Goal: Task Accomplishment & Management: Complete application form

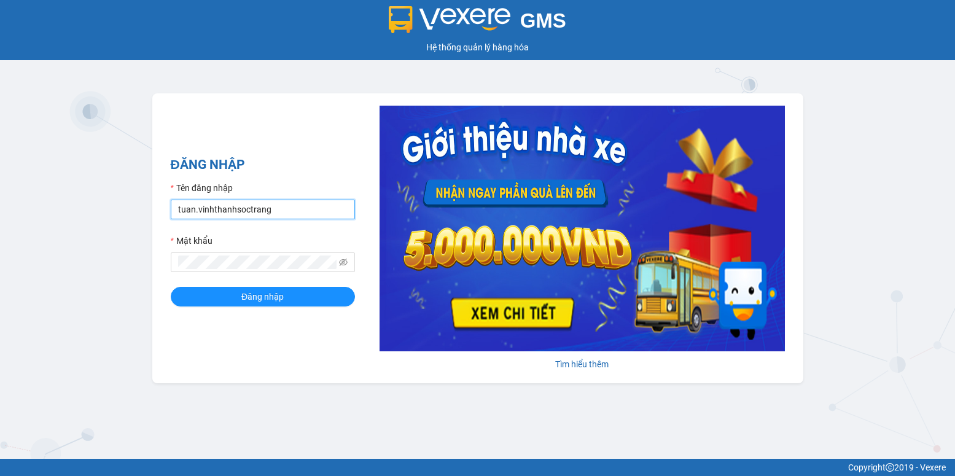
drag, startPoint x: 193, startPoint y: 212, endPoint x: 169, endPoint y: 211, distance: 23.4
click at [171, 211] on input "tuan.vinhthanhsoctrang" at bounding box center [263, 210] width 184 height 20
type input "quanly.vinhthanhsoctrang"
click at [245, 295] on span "Đăng nhập" at bounding box center [262, 297] width 42 height 14
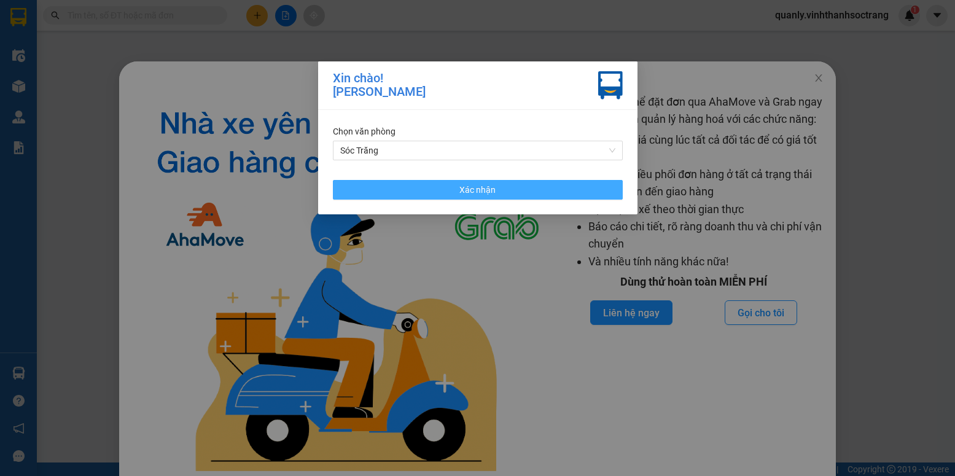
click at [463, 186] on span "Xác nhận" at bounding box center [477, 190] width 36 height 14
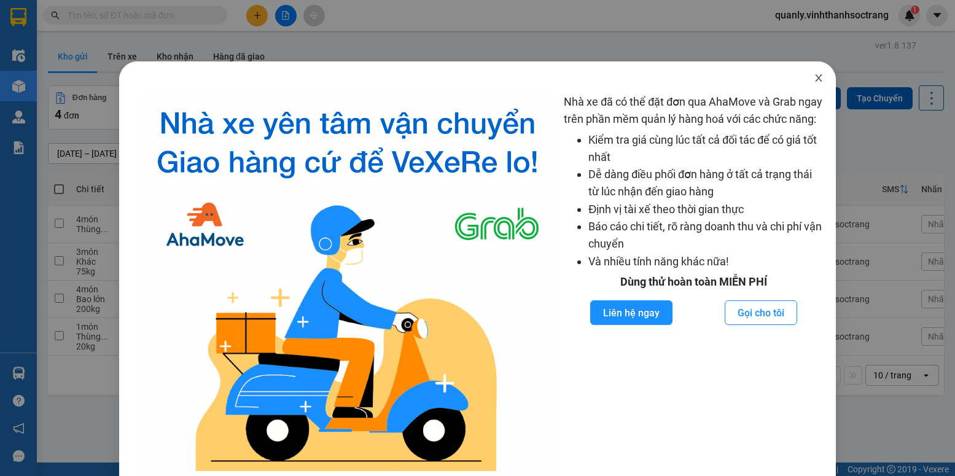
click at [815, 78] on icon "close" at bounding box center [818, 77] width 7 height 7
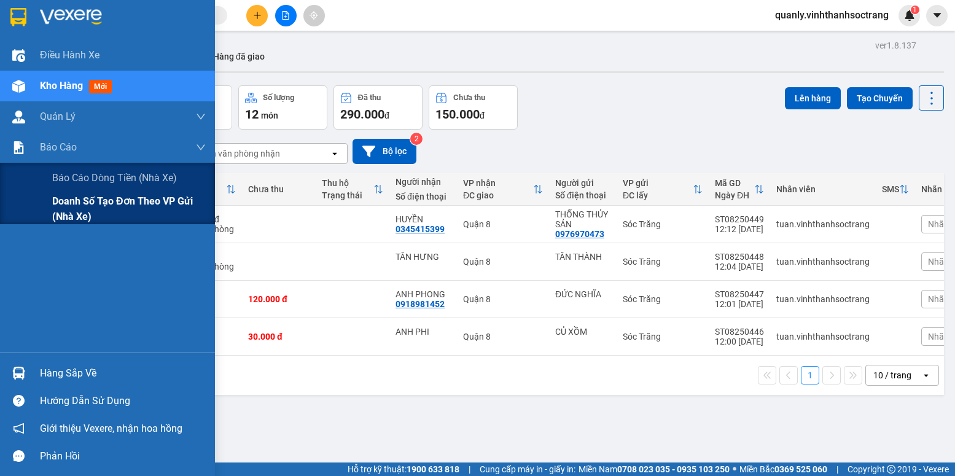
click at [71, 204] on span "Doanh số tạo đơn theo VP gửi (nhà xe)" at bounding box center [129, 208] width 154 height 31
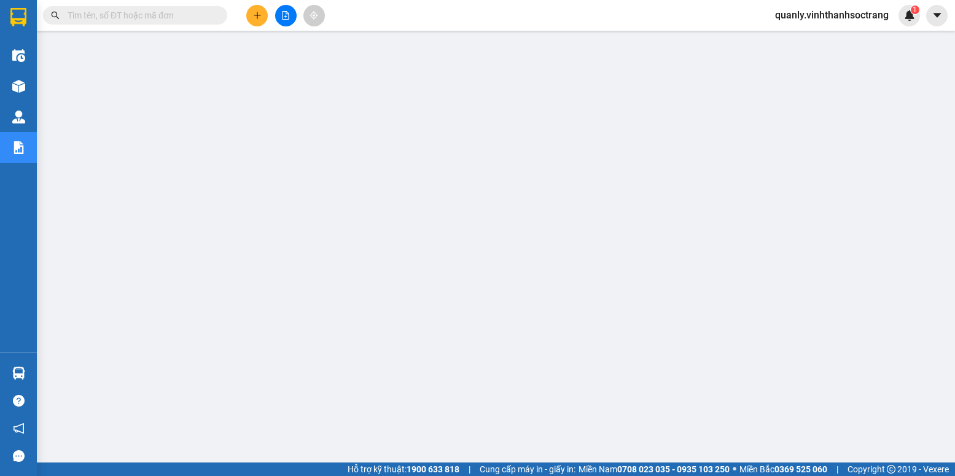
click at [119, 11] on input "text" at bounding box center [140, 16] width 145 height 14
paste input "THẮM"
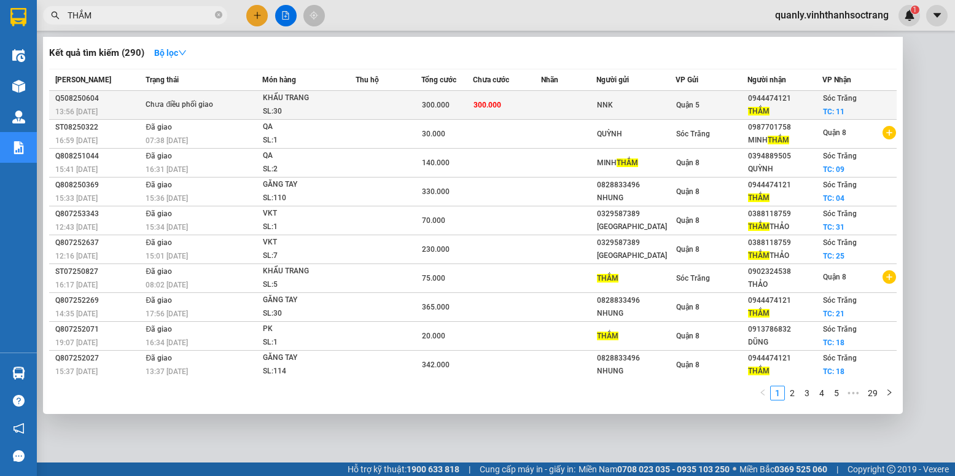
type input "THẮM"
click at [447, 115] on td "300.000" at bounding box center [447, 105] width 52 height 29
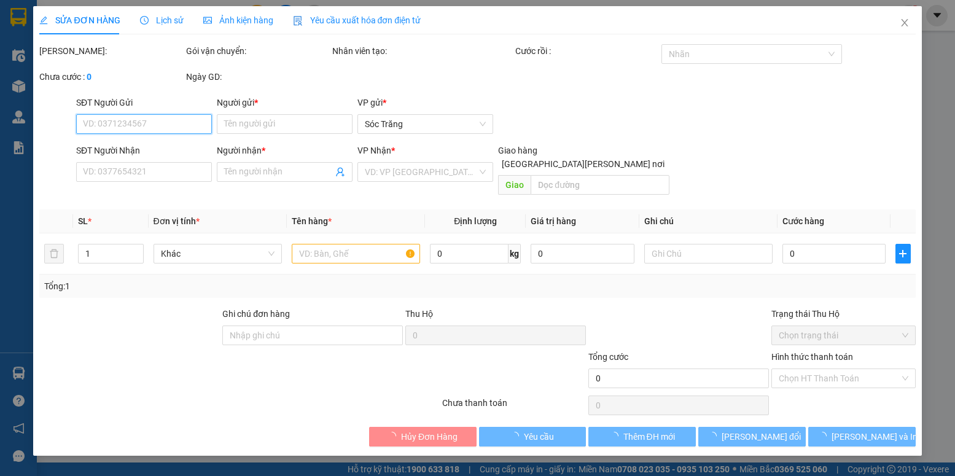
type input "NNK"
type input "0944474121"
type input "THẮM"
checkbox input "true"
type input "11"
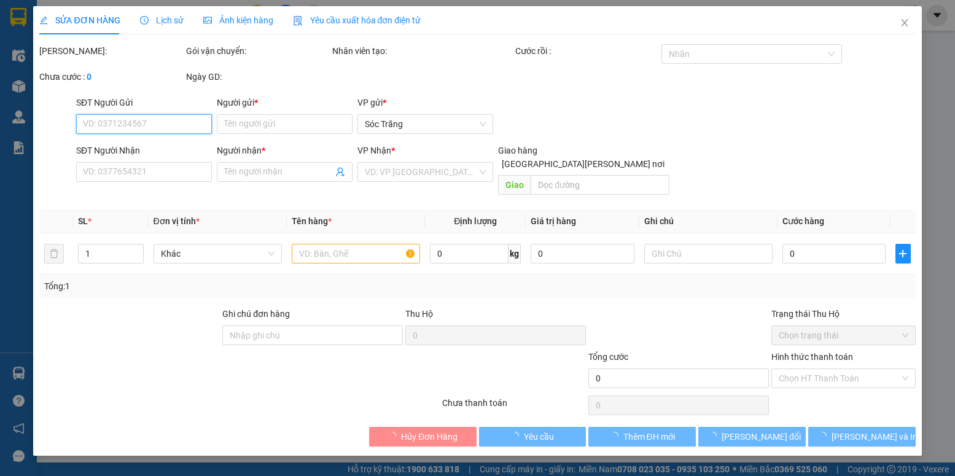
type input "300.000"
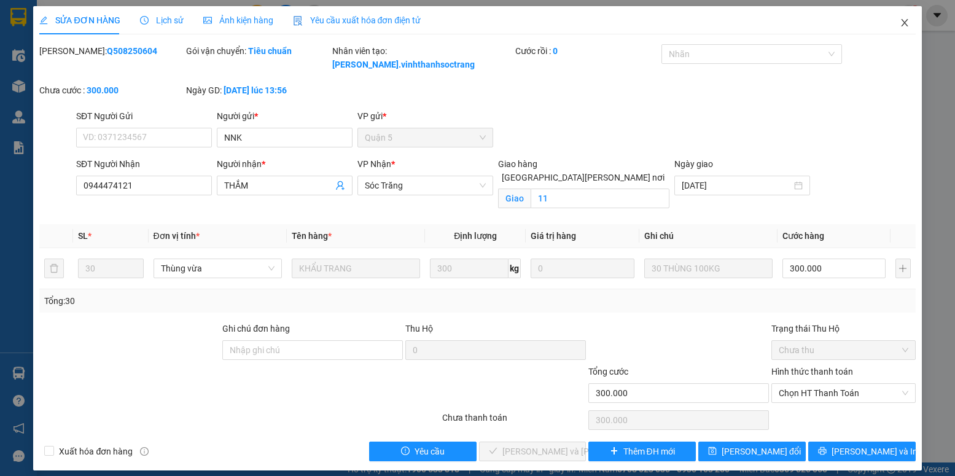
click at [903, 16] on span "Close" at bounding box center [904, 23] width 34 height 34
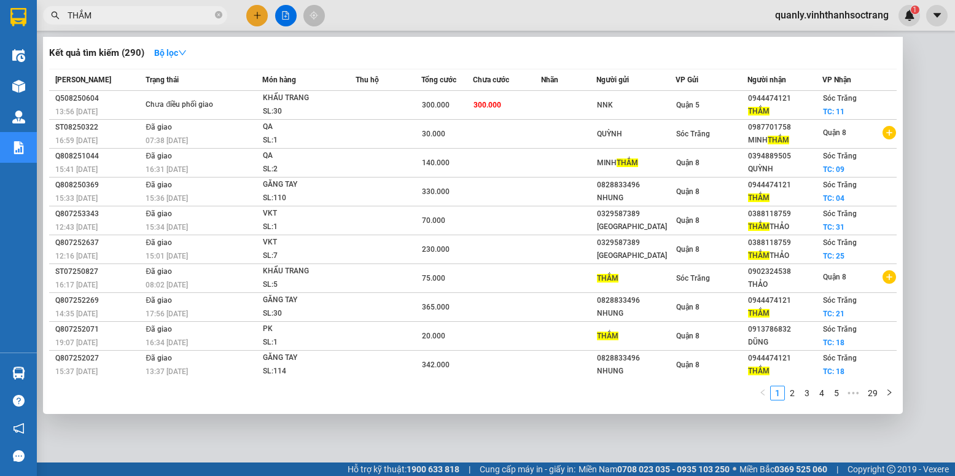
click at [114, 9] on input "THẮM" at bounding box center [140, 16] width 145 height 14
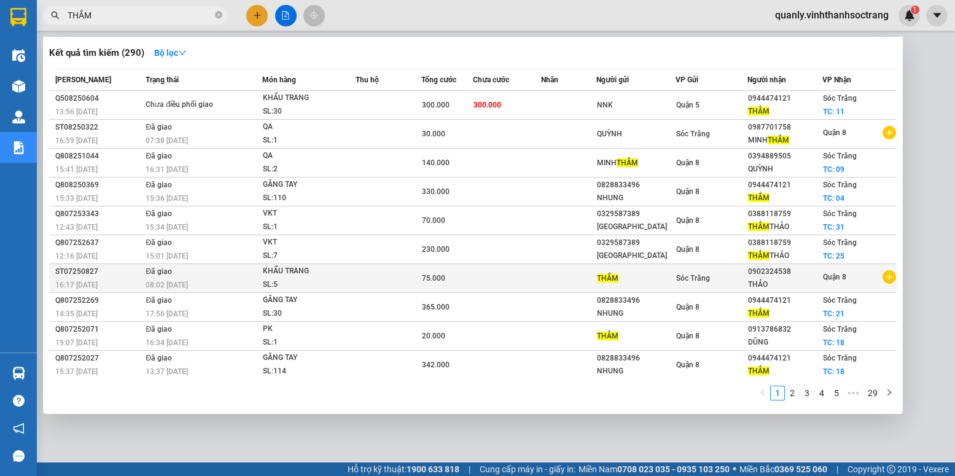
scroll to position [1, 0]
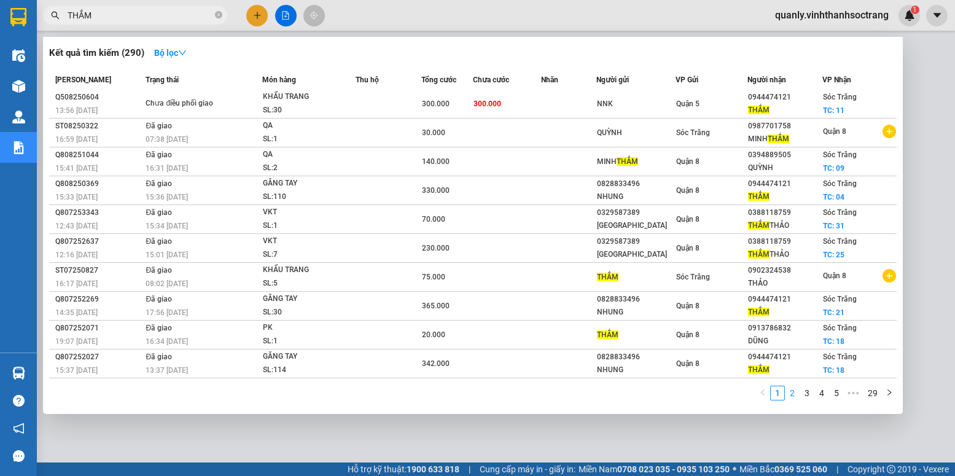
click at [791, 395] on link "2" at bounding box center [792, 393] width 14 height 14
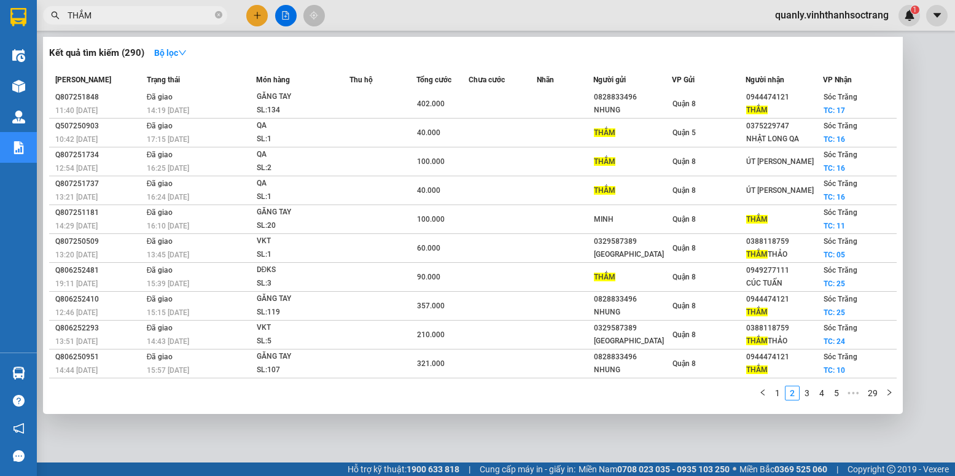
click at [132, 10] on input "THẮM" at bounding box center [140, 16] width 145 height 14
click at [214, 15] on span "THẮM" at bounding box center [135, 15] width 184 height 18
click at [218, 15] on icon "close-circle" at bounding box center [218, 14] width 7 height 7
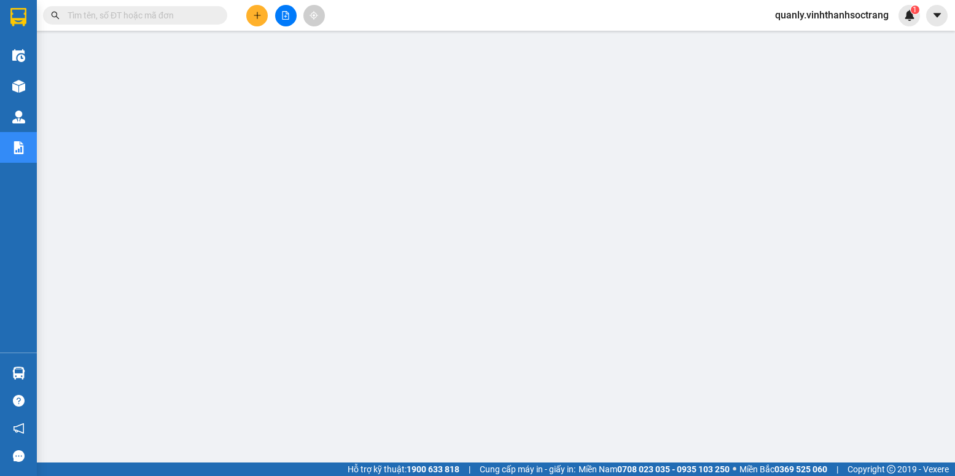
click at [122, 15] on input "text" at bounding box center [140, 16] width 145 height 14
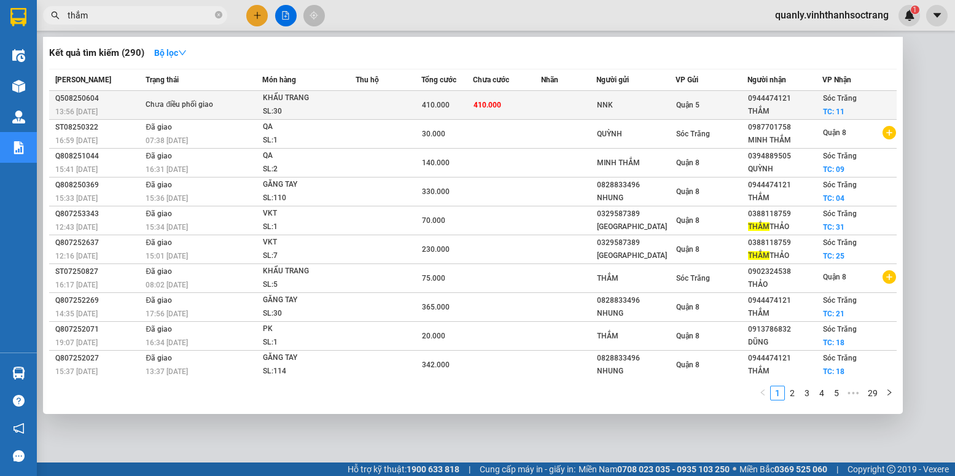
type input "thắm"
click at [507, 103] on td "410.000" at bounding box center [507, 105] width 68 height 29
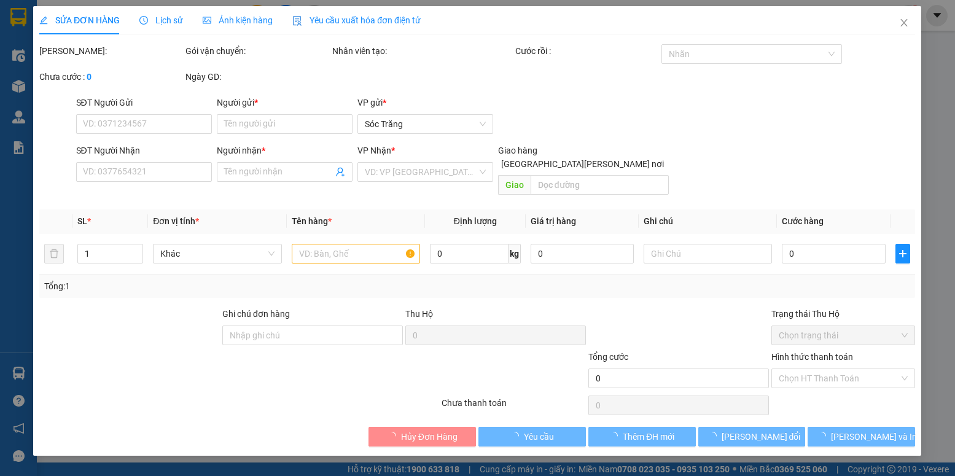
type input "NNK"
type input "0944474121"
type input "THẮM"
checkbox input "true"
type input "11"
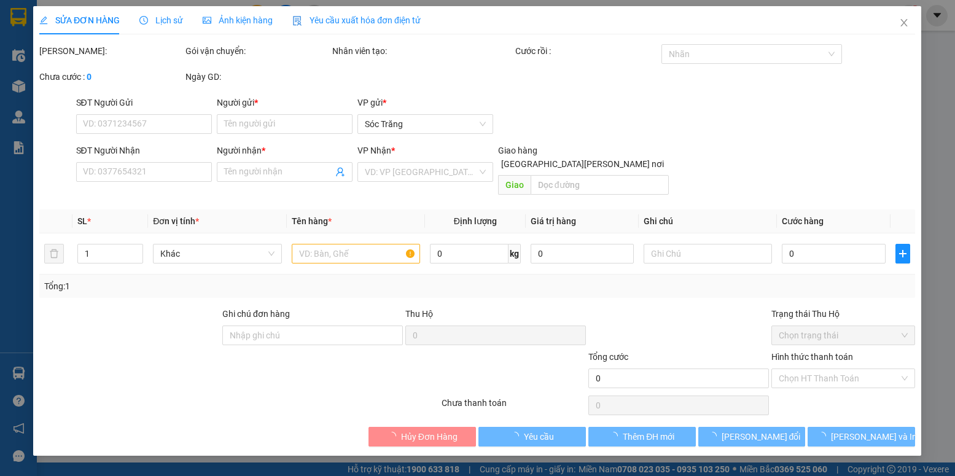
type input "26*15, 4*5"
type input "410.000"
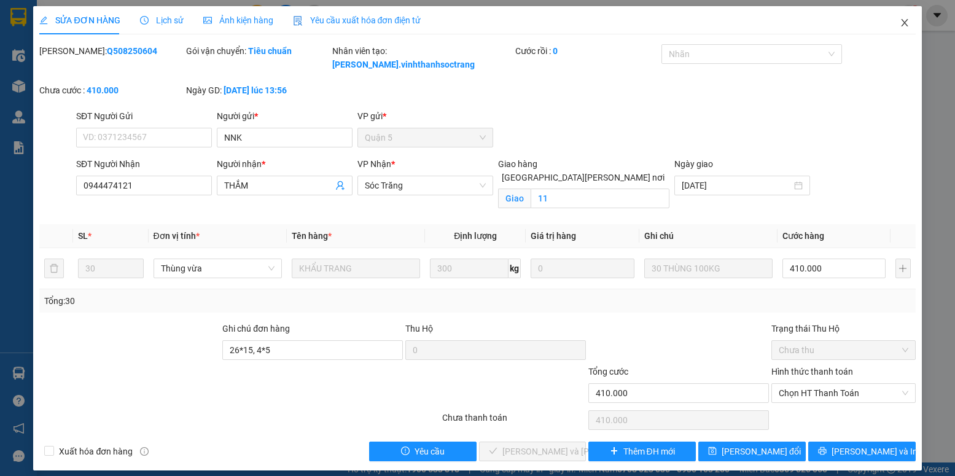
click at [909, 23] on span "Close" at bounding box center [904, 23] width 34 height 34
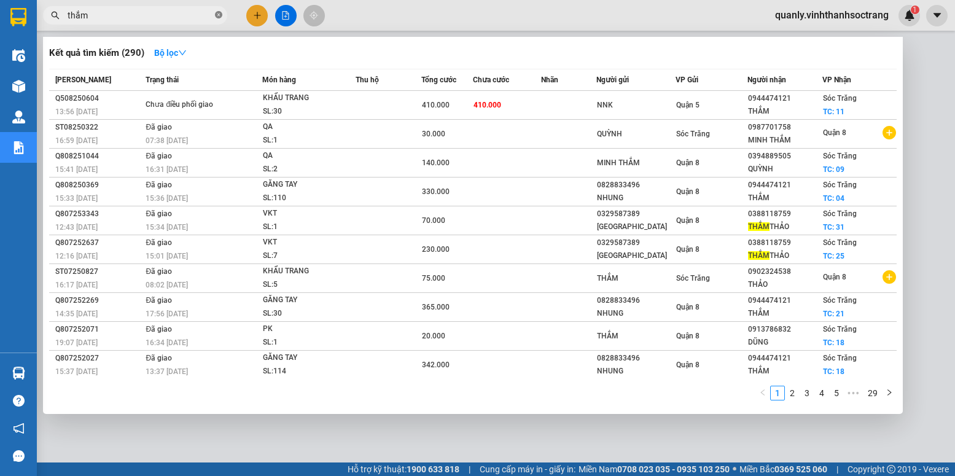
click at [220, 18] on icon "close-circle" at bounding box center [218, 14] width 7 height 7
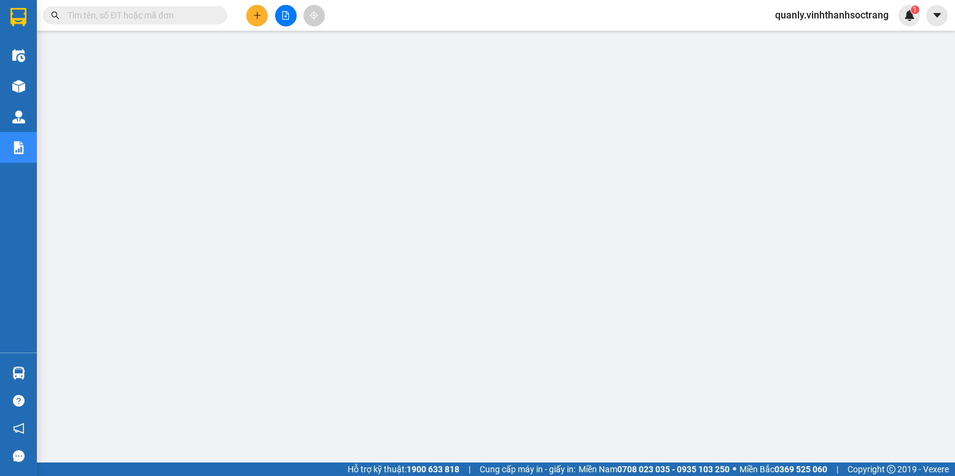
click at [142, 20] on input "text" at bounding box center [140, 16] width 145 height 14
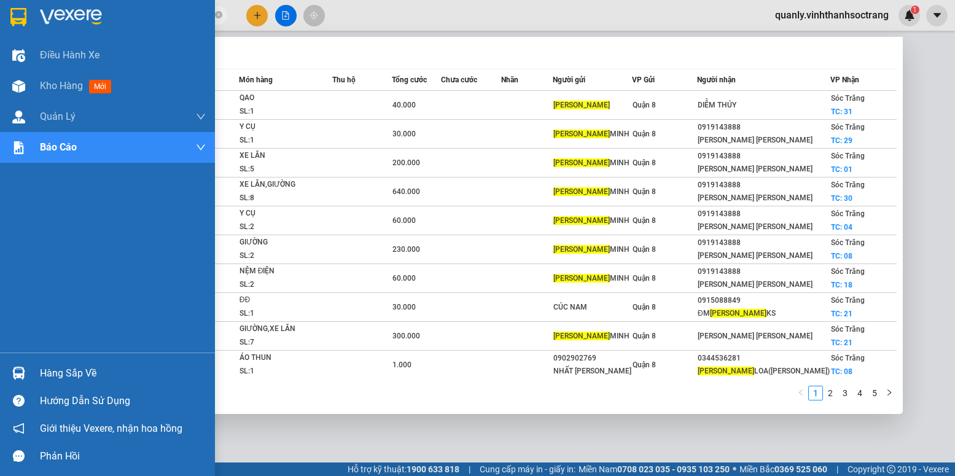
drag, startPoint x: 100, startPoint y: 17, endPoint x: 26, endPoint y: 17, distance: 74.3
click at [26, 17] on section "Kết quả [PERSON_NAME] ( 45 ) Bộ lọc Mã ĐH Trạng thái Món hàng Thu hộ Tổng [PERS…" at bounding box center [477, 238] width 955 height 476
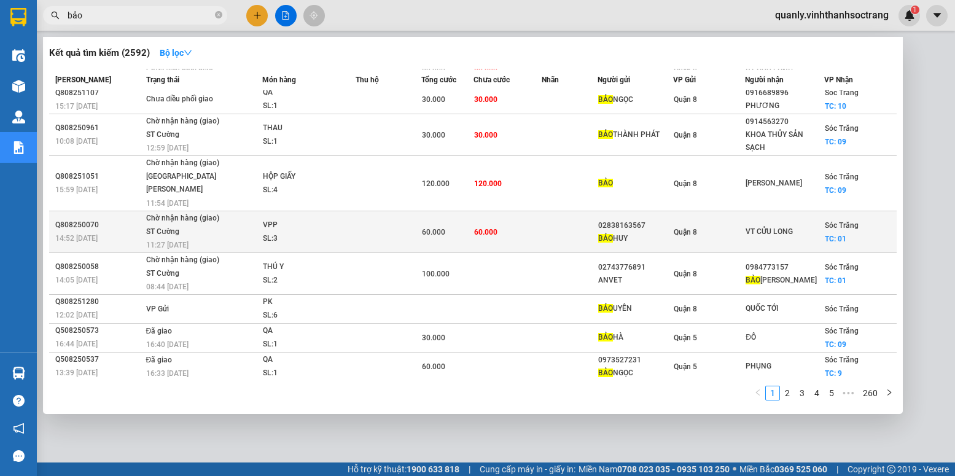
scroll to position [53, 0]
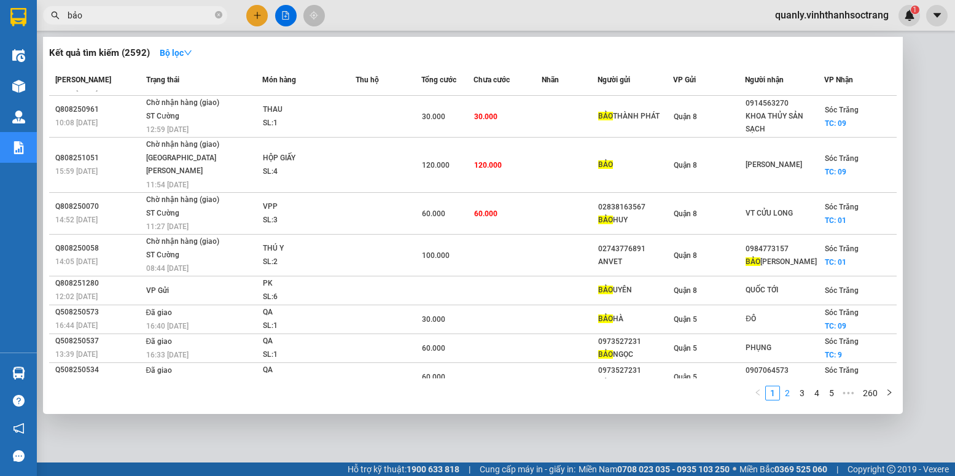
type input "bảo"
click at [786, 395] on link "2" at bounding box center [787, 393] width 14 height 14
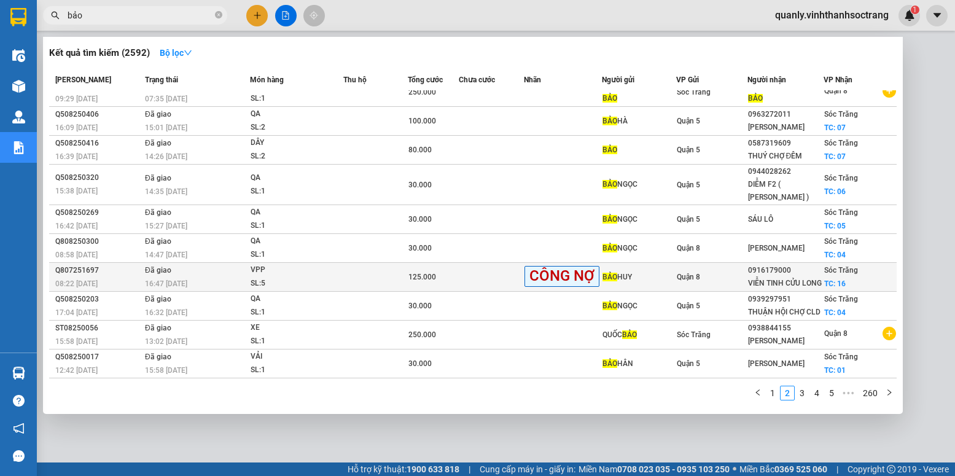
scroll to position [25, 0]
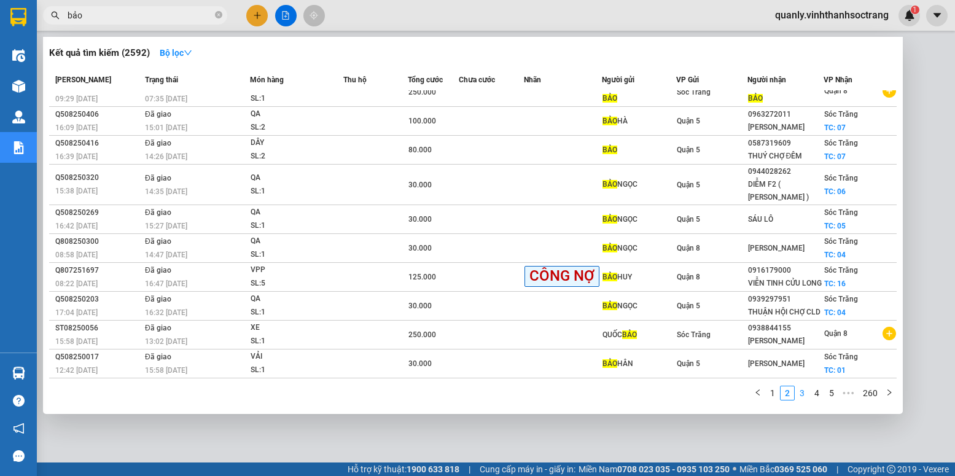
click at [798, 392] on link "3" at bounding box center [802, 393] width 14 height 14
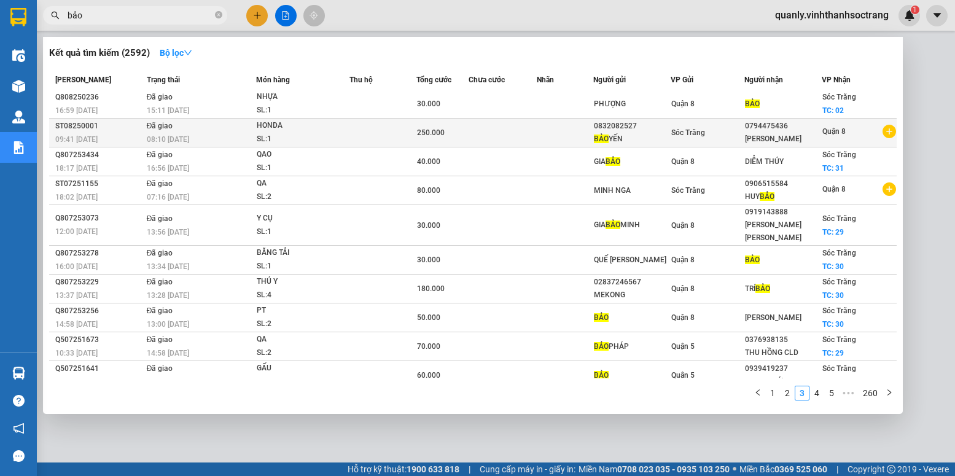
scroll to position [0, 0]
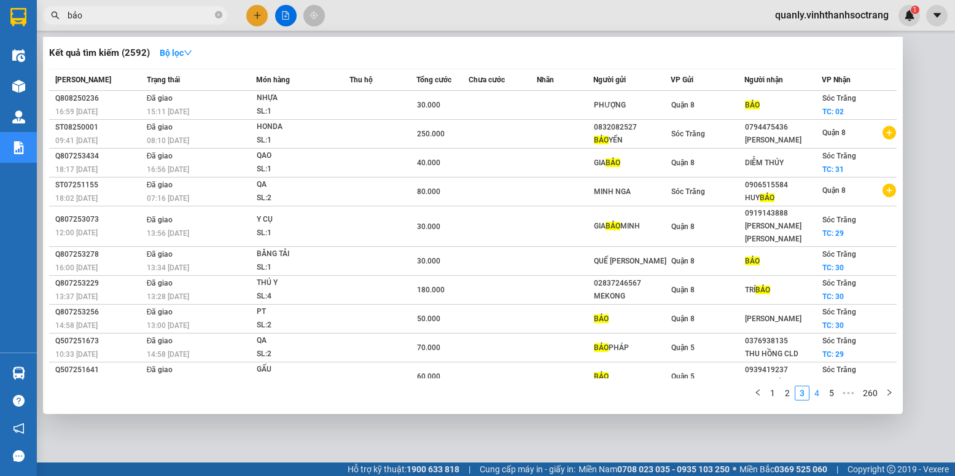
click at [817, 392] on link "4" at bounding box center [817, 393] width 14 height 14
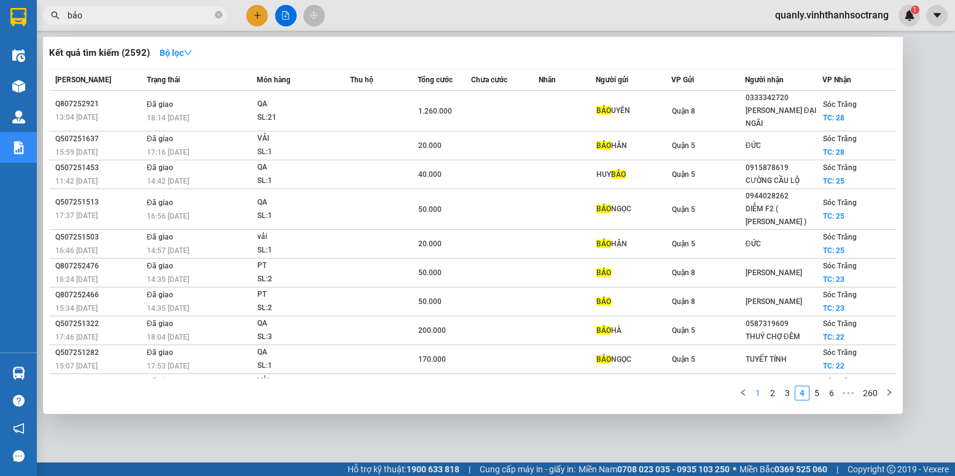
click at [755, 393] on link "1" at bounding box center [758, 393] width 14 height 14
